Goal: Transaction & Acquisition: Book appointment/travel/reservation

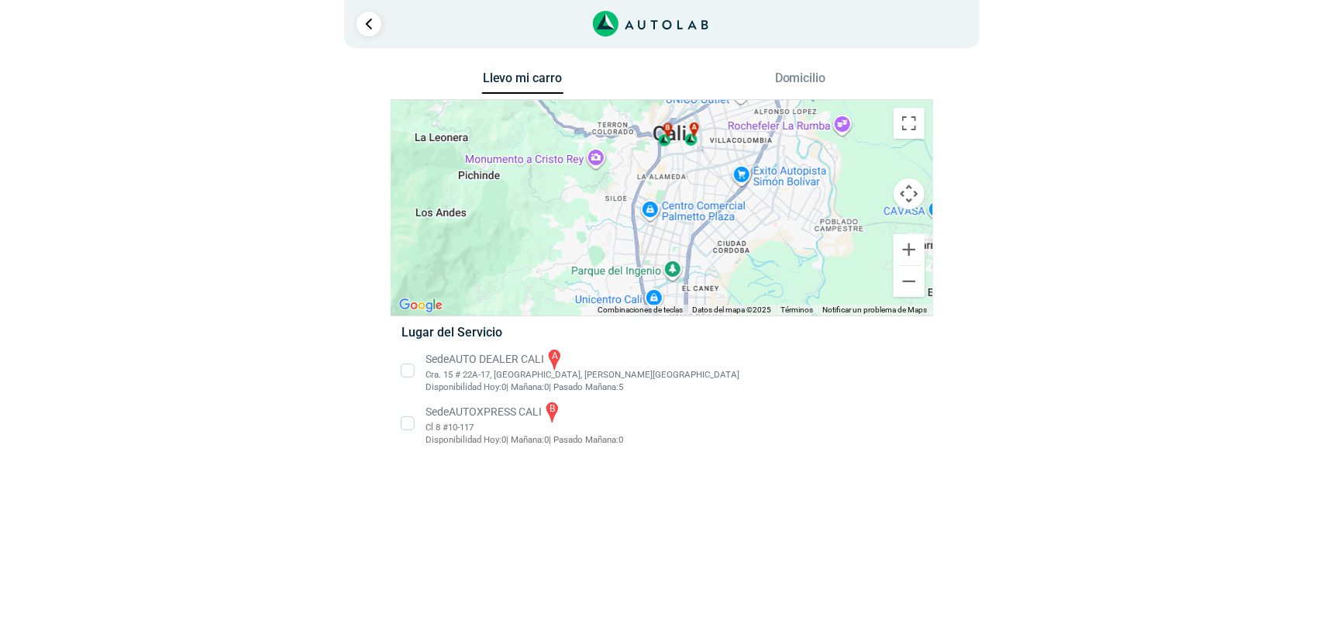
click at [404, 368] on li "Sede AUTO DEALER CALI a Cra. 15 # 22A-17, [GEOGRAPHIC_DATA], [PERSON_NAME] del …" at bounding box center [661, 370] width 543 height 47
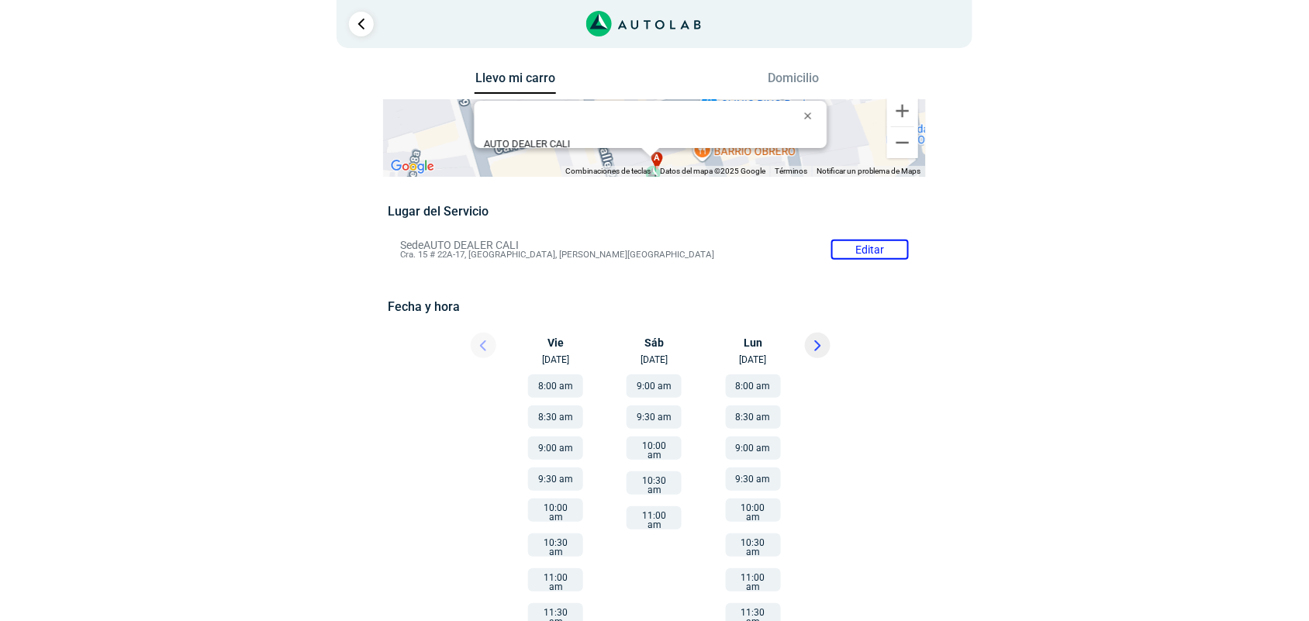
click at [482, 350] on div at bounding box center [469, 350] width 93 height 34
click at [819, 342] on icon at bounding box center [817, 345] width 7 height 11
click at [495, 346] on button at bounding box center [484, 346] width 26 height 26
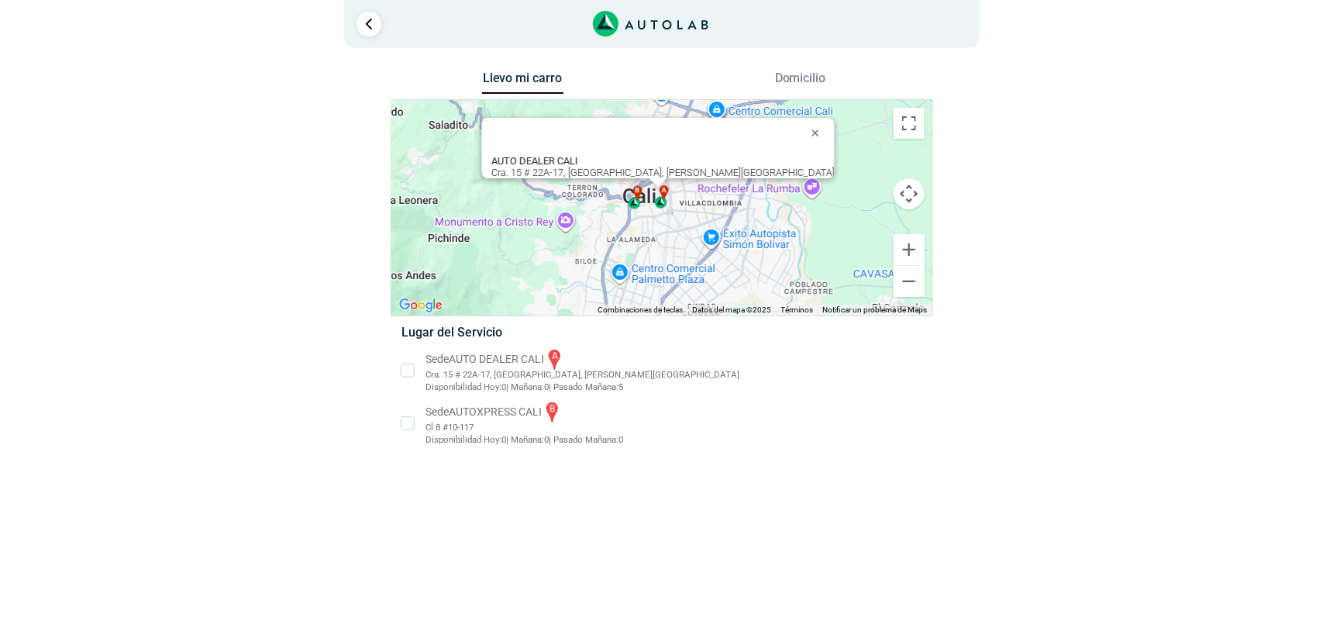
click at [407, 419] on li "Sede AUTOXPRESS CALI b Cl 8 #10-117 Disponibilidad Hoy: 0 | Mañana: 0 0" at bounding box center [661, 423] width 543 height 47
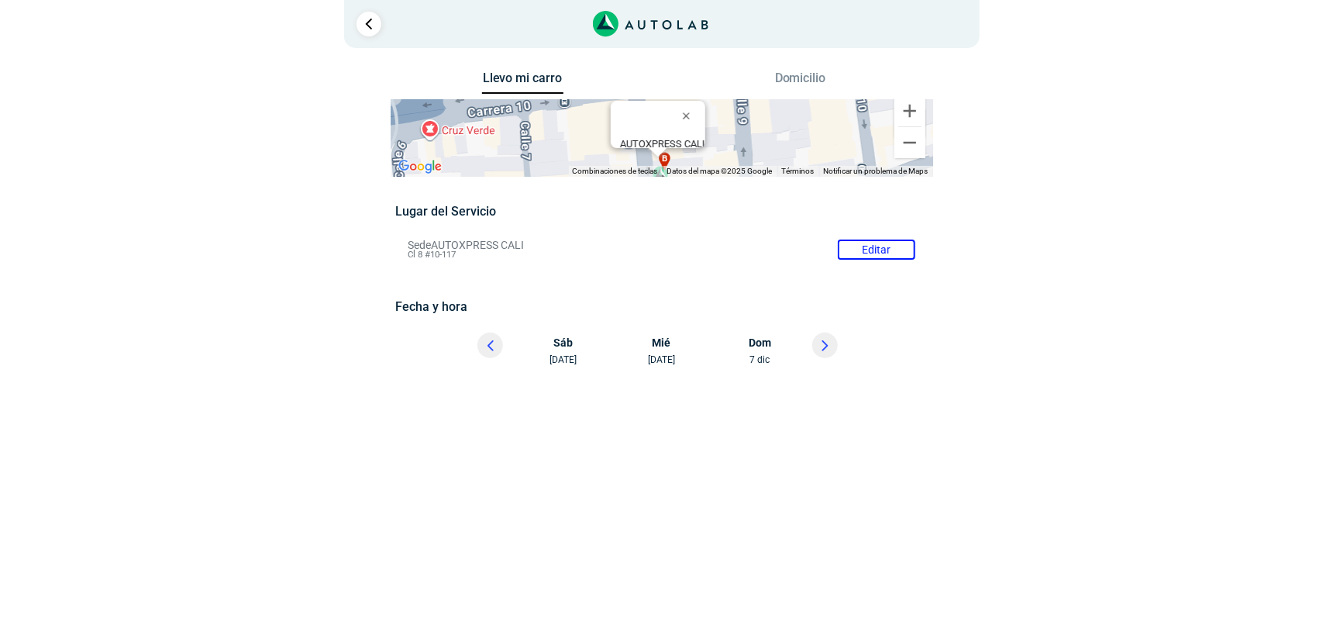
click at [824, 354] on button at bounding box center [825, 346] width 26 height 26
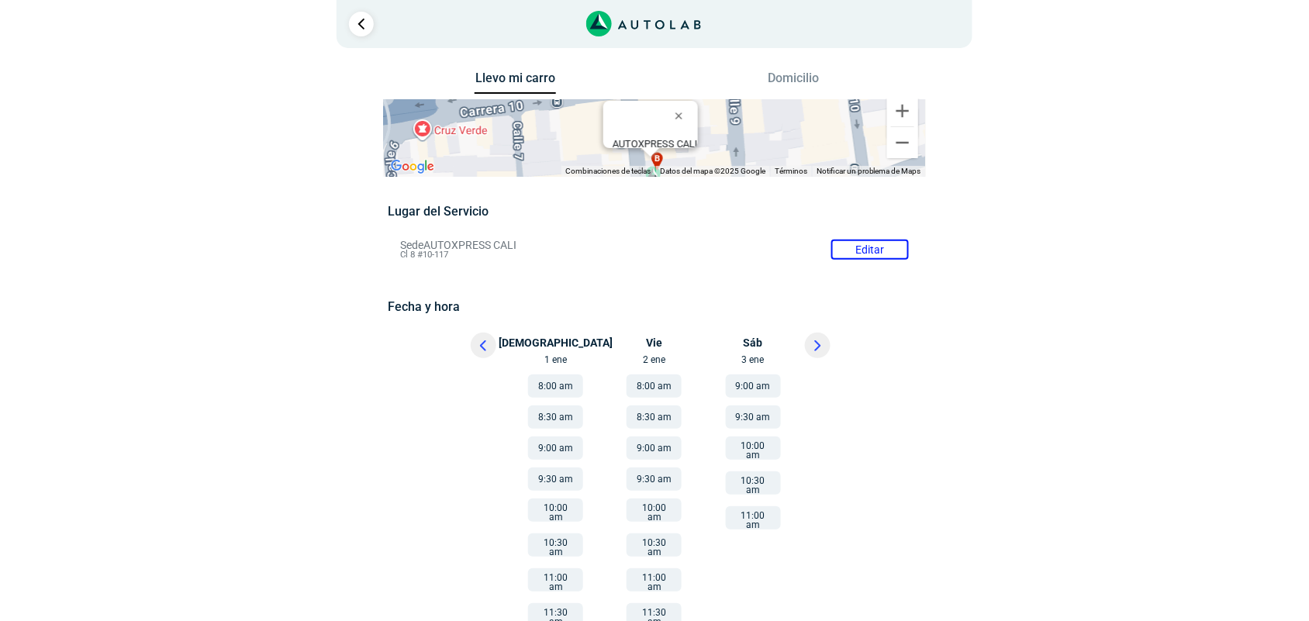
click at [492, 350] on button at bounding box center [484, 346] width 26 height 26
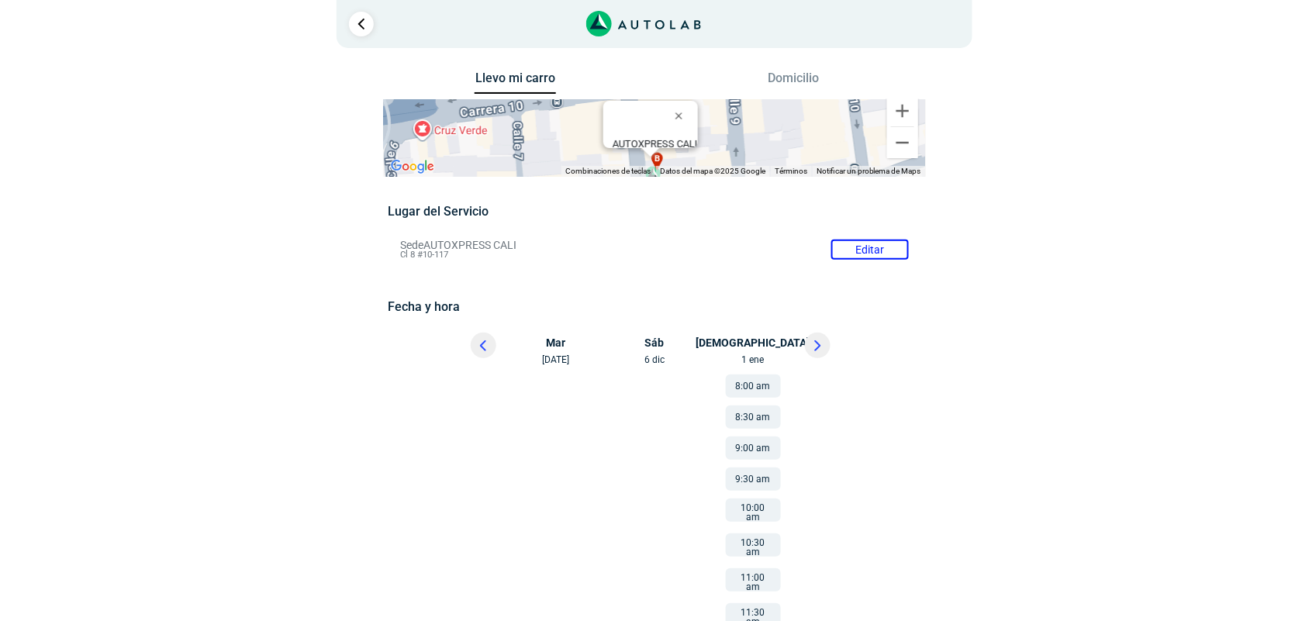
click at [862, 249] on li "Sede AUTOXPRESS CALI Editar Cl 8 #10-117" at bounding box center [653, 249] width 531 height 25
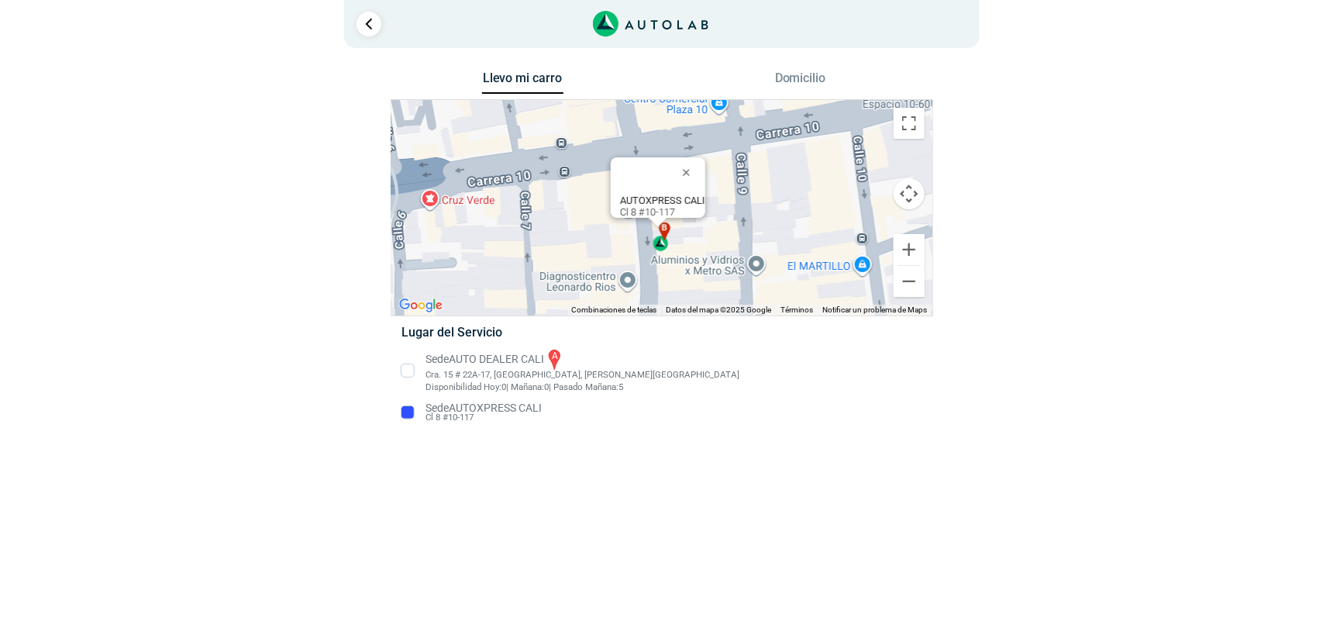
click at [465, 408] on li "Sede AUTOXPRESS [PERSON_NAME] 8 #10-117" at bounding box center [661, 412] width 543 height 25
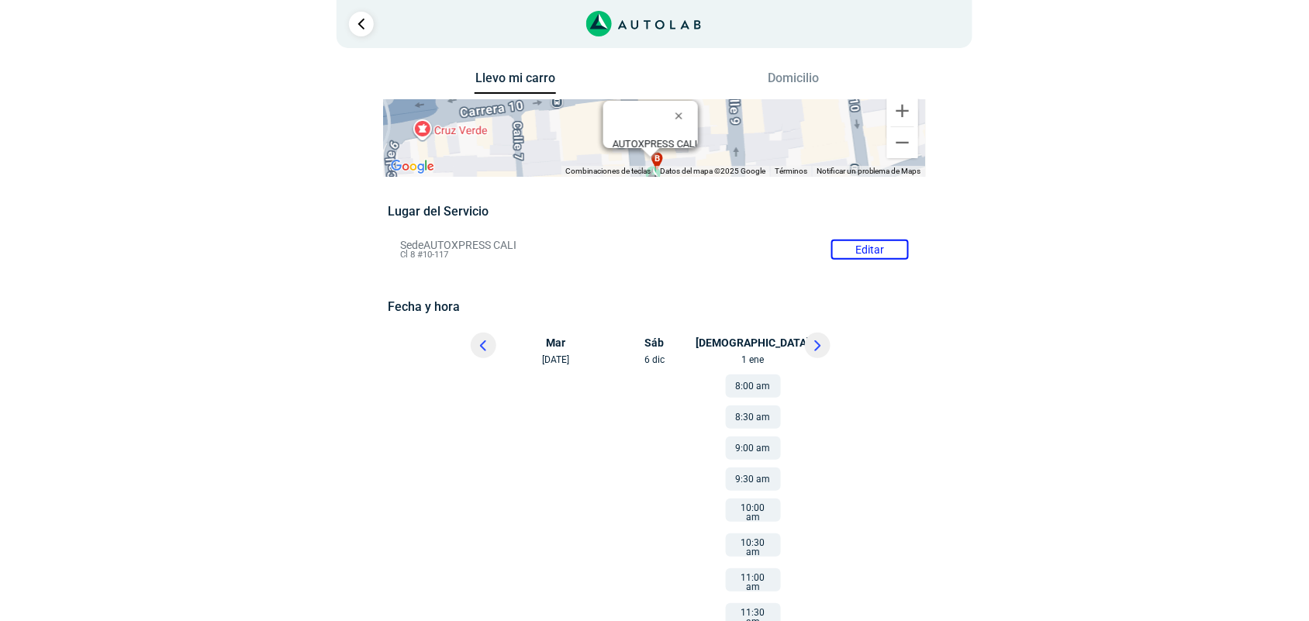
click at [963, 243] on div "Llevo mi carro [GEOGRAPHIC_DATA] ← Mover a la izquierda → Mover a la derecha ↑ …" at bounding box center [654, 436] width 752 height 739
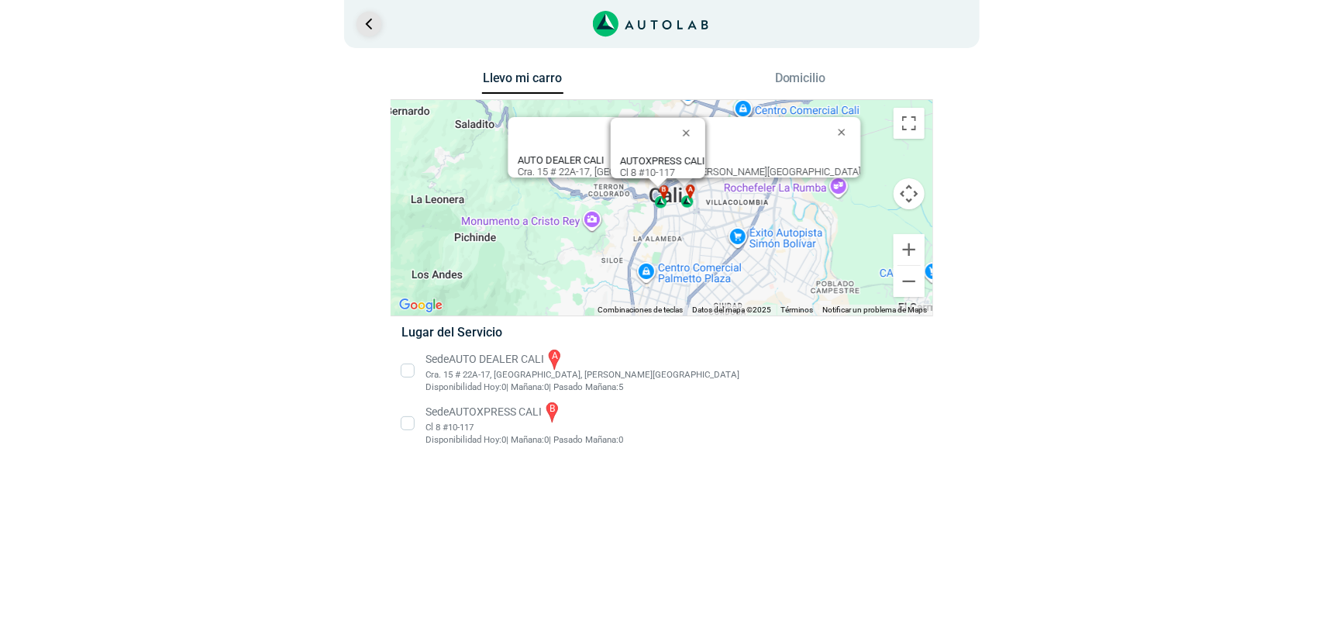
click at [377, 18] on link "Ir al paso anterior" at bounding box center [369, 24] width 25 height 25
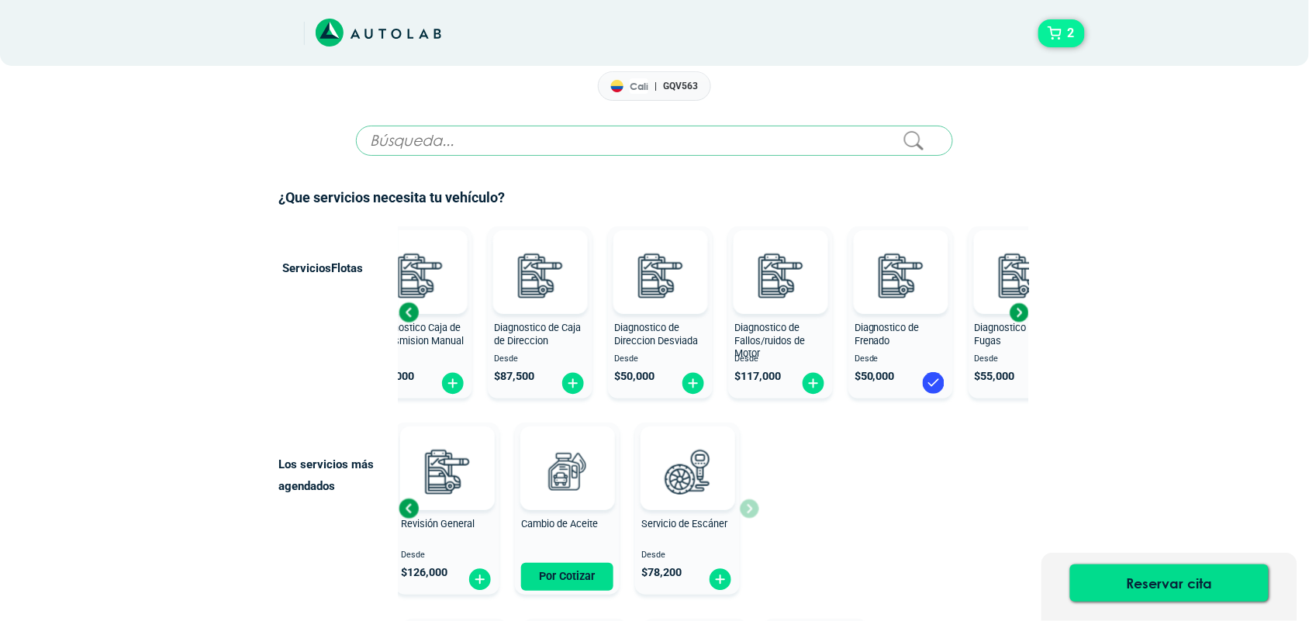
click at [1056, 35] on button "2" at bounding box center [1061, 33] width 47 height 28
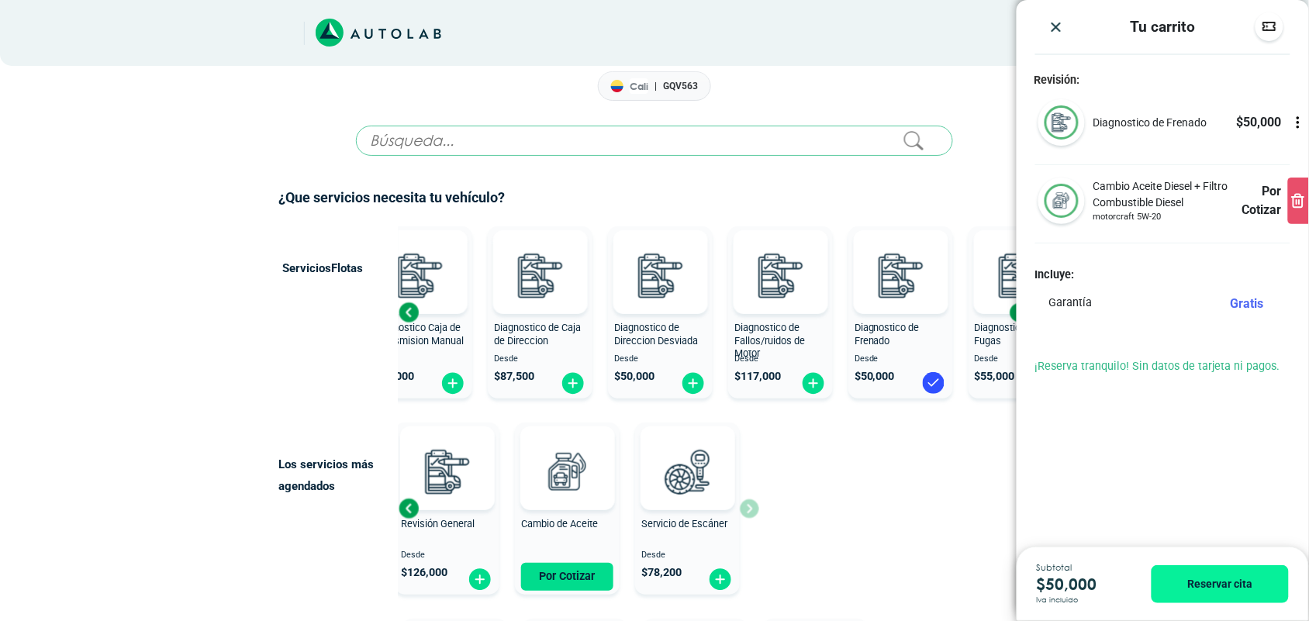
click at [1235, 471] on div "Tu carrito Revisión: Diagnostico de Frenado $ 50,000" at bounding box center [1162, 273] width 292 height 547
